Goal: Task Accomplishment & Management: Manage account settings

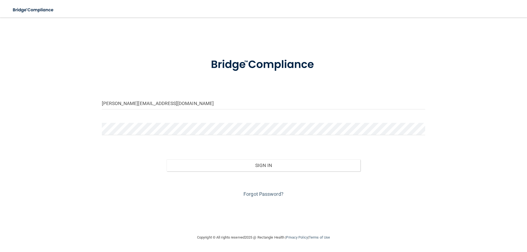
click at [419, 101] on keeper-lock "Open Keeper Popup" at bounding box center [421, 103] width 7 height 7
type input "[EMAIL_ADDRESS][DOMAIN_NAME]"
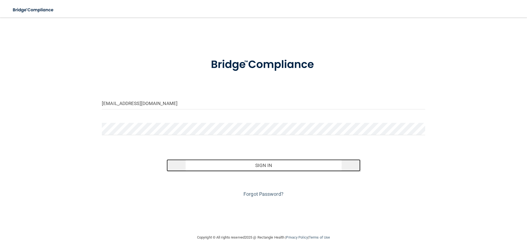
click at [287, 168] on button "Sign In" at bounding box center [264, 166] width 194 height 12
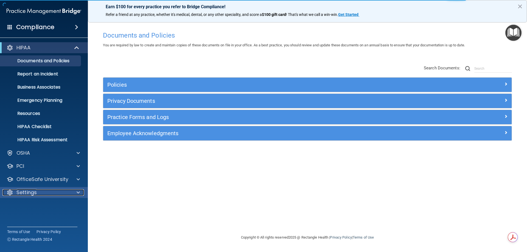
click at [78, 191] on span at bounding box center [78, 193] width 3 height 7
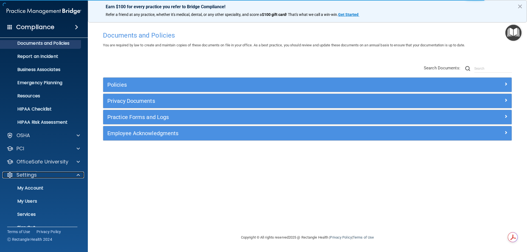
scroll to position [28, 0]
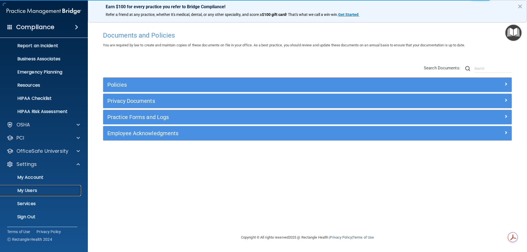
click at [34, 190] on p "My Users" at bounding box center [41, 190] width 75 height 5
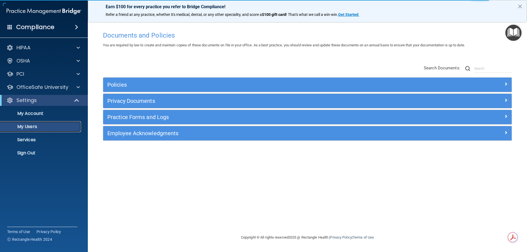
select select "20"
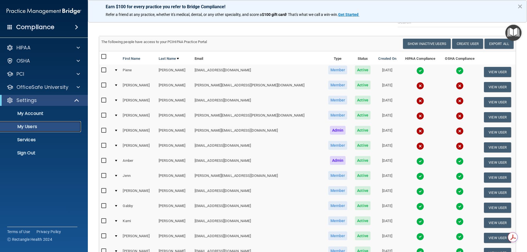
scroll to position [14, 0]
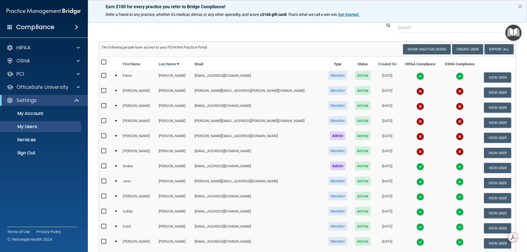
click at [103, 136] on input "checkbox" at bounding box center [104, 136] width 6 height 4
checkbox input "true"
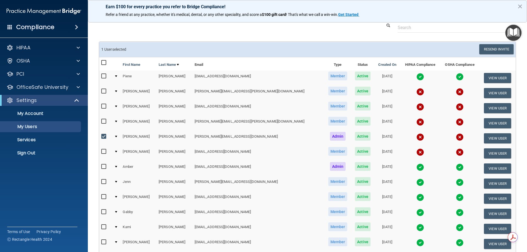
click at [104, 152] on input "checkbox" at bounding box center [104, 152] width 6 height 4
checkbox input "true"
click at [103, 119] on input "checkbox" at bounding box center [104, 121] width 6 height 4
checkbox input "true"
click at [102, 104] on input "checkbox" at bounding box center [104, 106] width 6 height 4
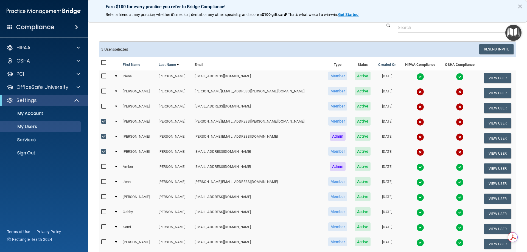
checkbox input "true"
click at [104, 92] on input "checkbox" at bounding box center [104, 91] width 6 height 4
checkbox input "true"
click at [496, 49] on button "Resend Invite" at bounding box center [497, 49] width 34 height 10
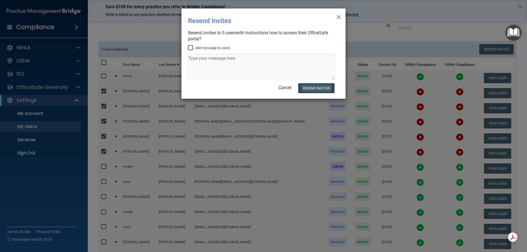
click at [320, 90] on button "Resend Invites" at bounding box center [316, 88] width 37 height 10
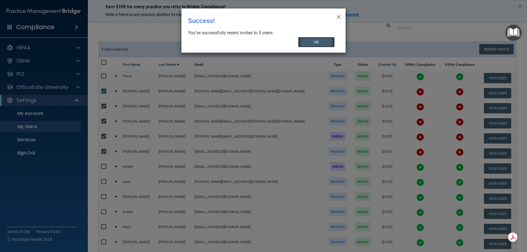
click at [309, 43] on button "OK" at bounding box center [316, 42] width 37 height 10
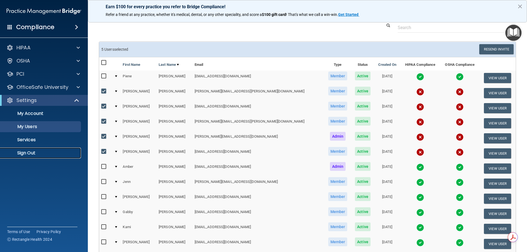
click at [28, 152] on p "Sign Out" at bounding box center [41, 153] width 75 height 5
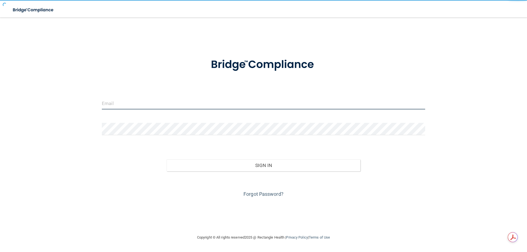
type input "[PERSON_NAME][EMAIL_ADDRESS][DOMAIN_NAME]"
